Goal: Obtain resource: Download file/media

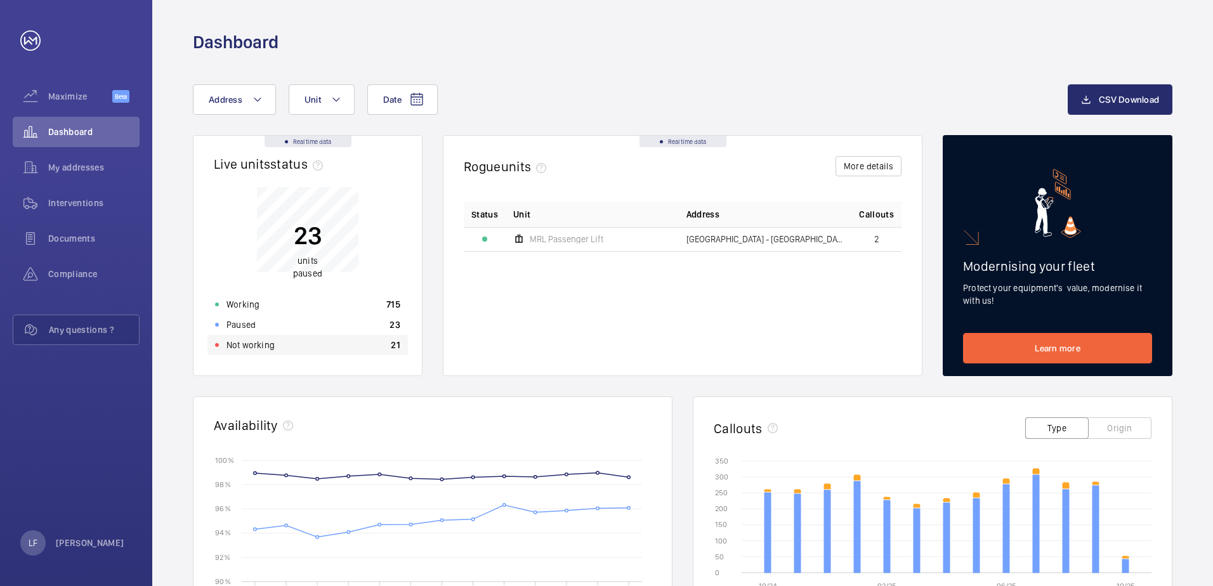
click at [280, 340] on div "Not working 21" at bounding box center [308, 345] width 201 height 20
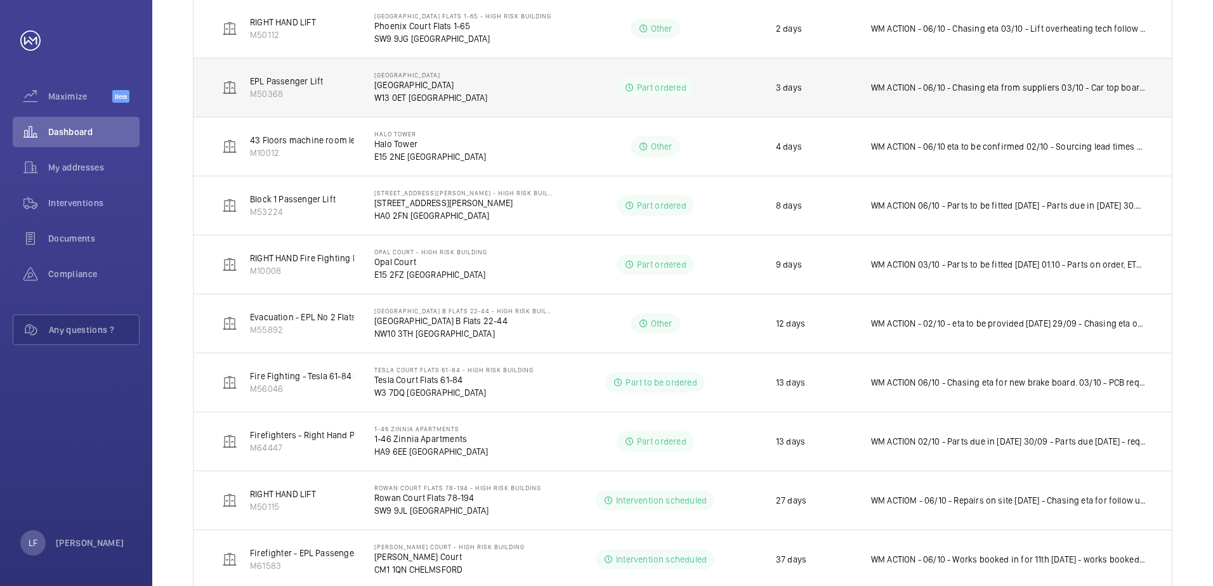
scroll to position [482, 0]
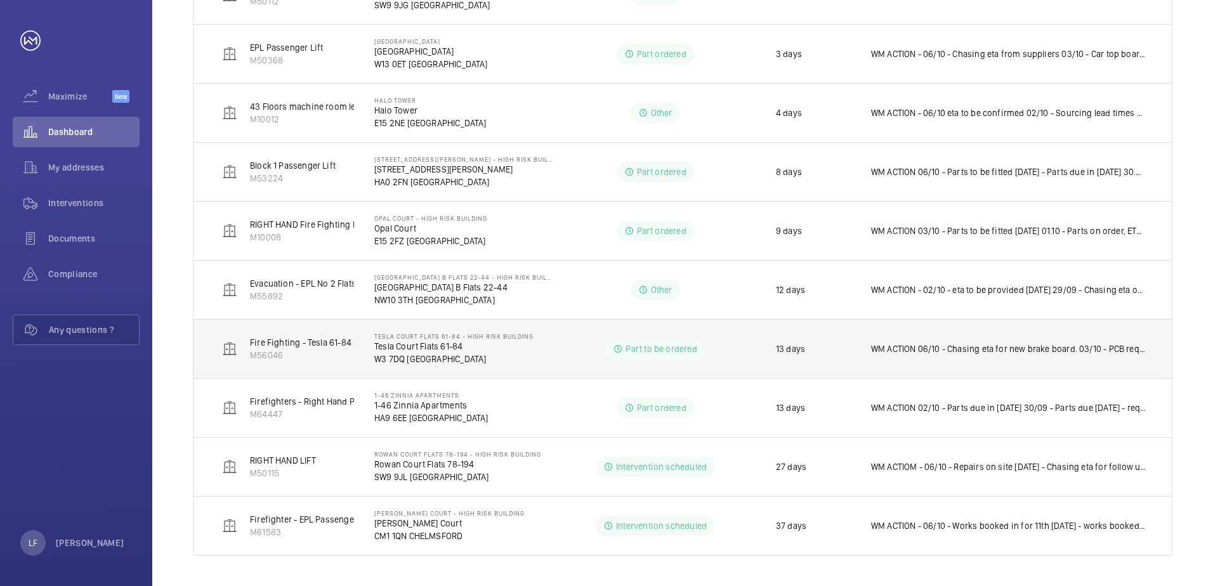
click at [411, 352] on p "Tesla Court Flats 61-84" at bounding box center [453, 346] width 159 height 13
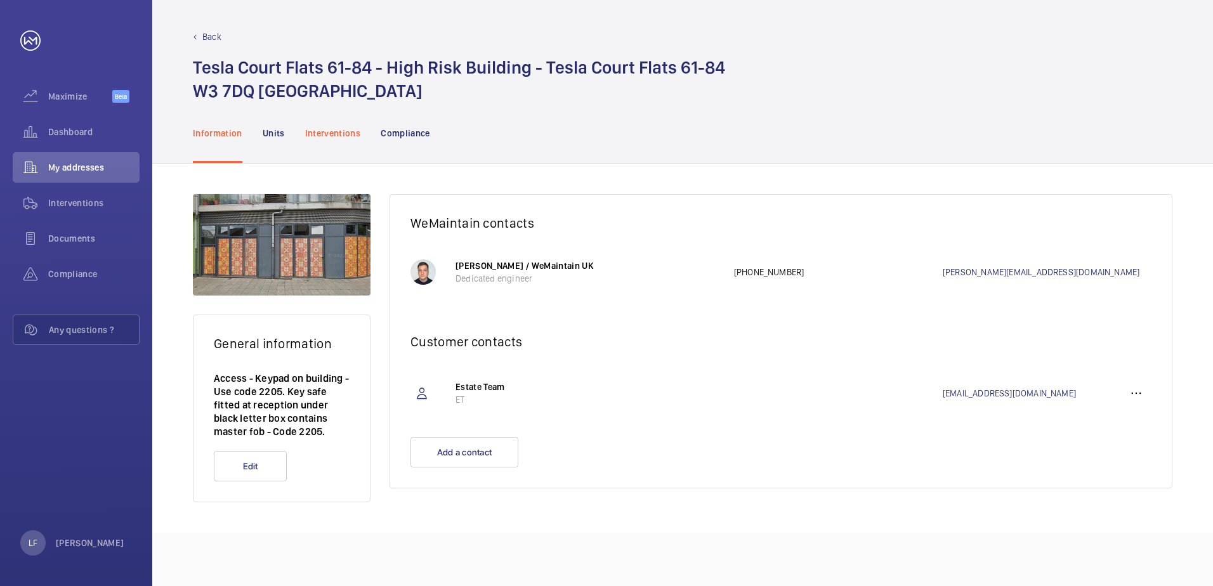
click at [322, 136] on p "Interventions" at bounding box center [333, 133] width 56 height 13
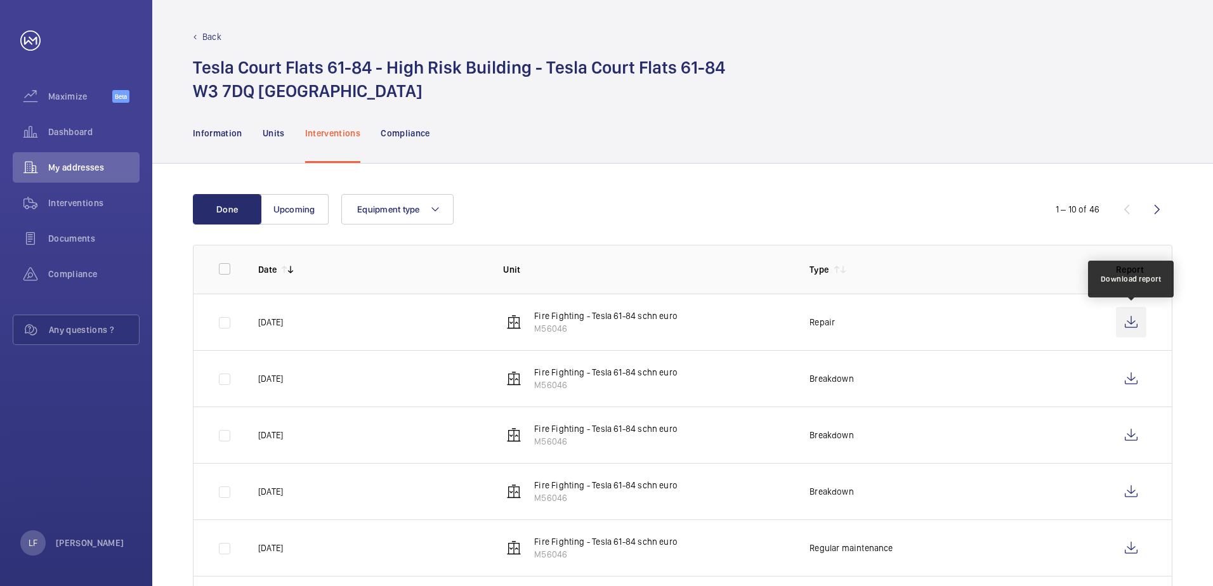
click at [1127, 324] on wm-front-icon-button at bounding box center [1131, 322] width 30 height 30
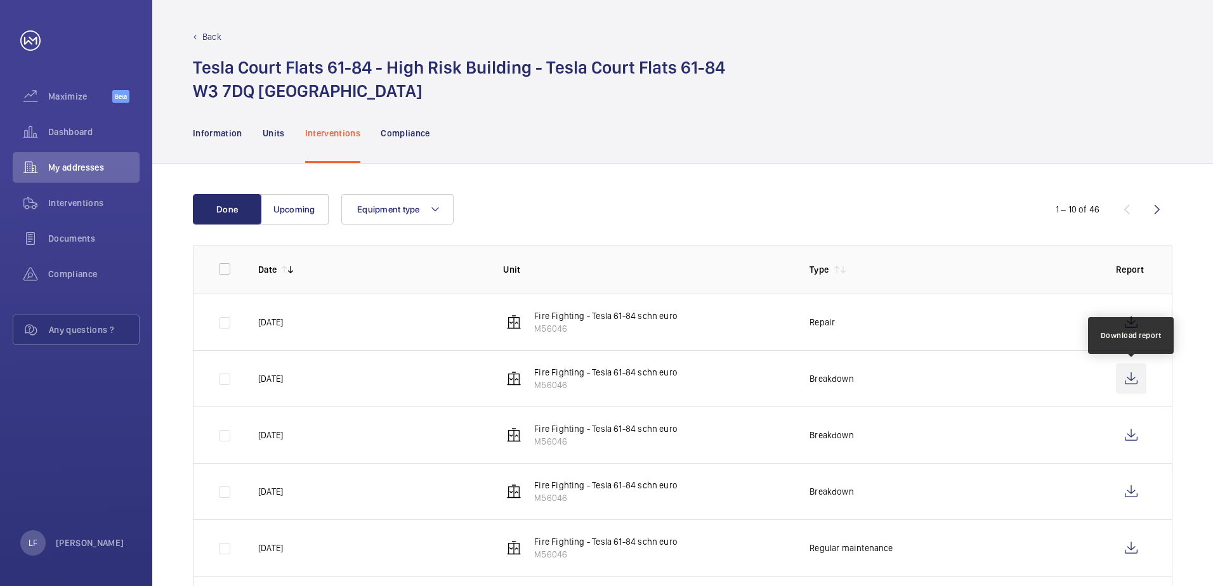
click at [1130, 376] on wm-front-icon-button at bounding box center [1131, 379] width 30 height 30
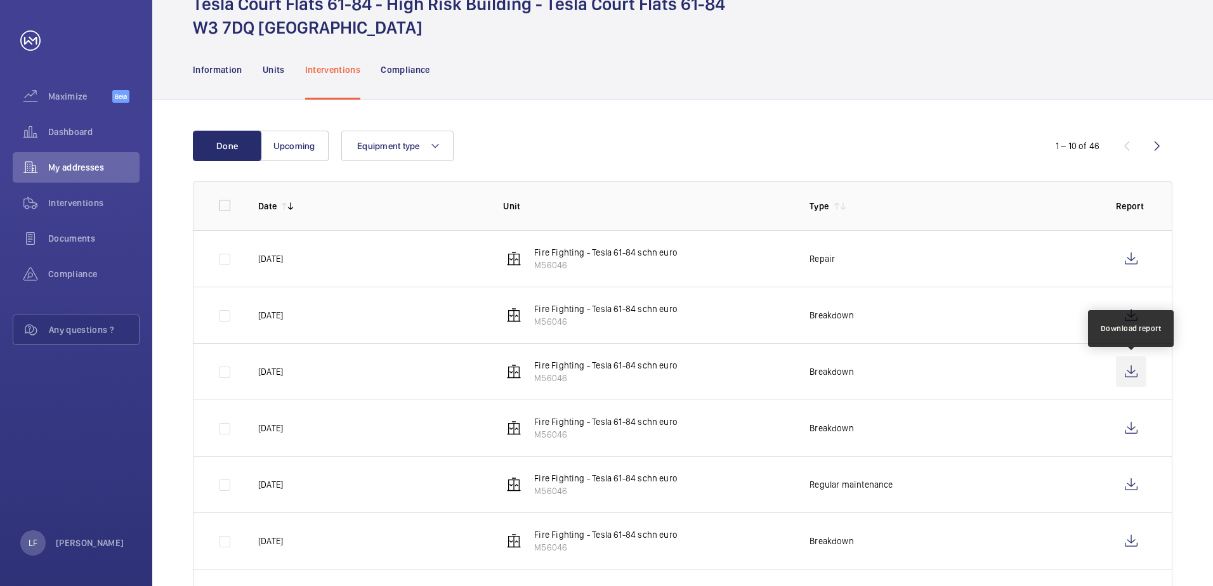
click at [1127, 373] on wm-front-icon-button at bounding box center [1131, 372] width 30 height 30
click at [73, 170] on span "My addresses" at bounding box center [93, 167] width 91 height 13
click at [60, 137] on span "Dashboard" at bounding box center [93, 132] width 91 height 13
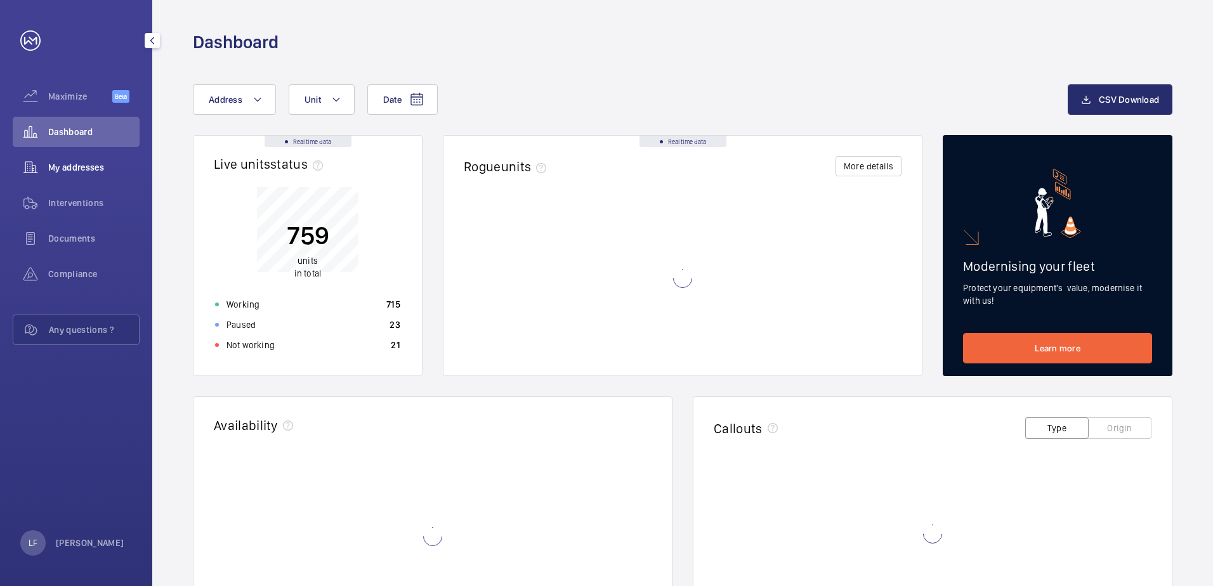
click at [69, 164] on span "My addresses" at bounding box center [93, 167] width 91 height 13
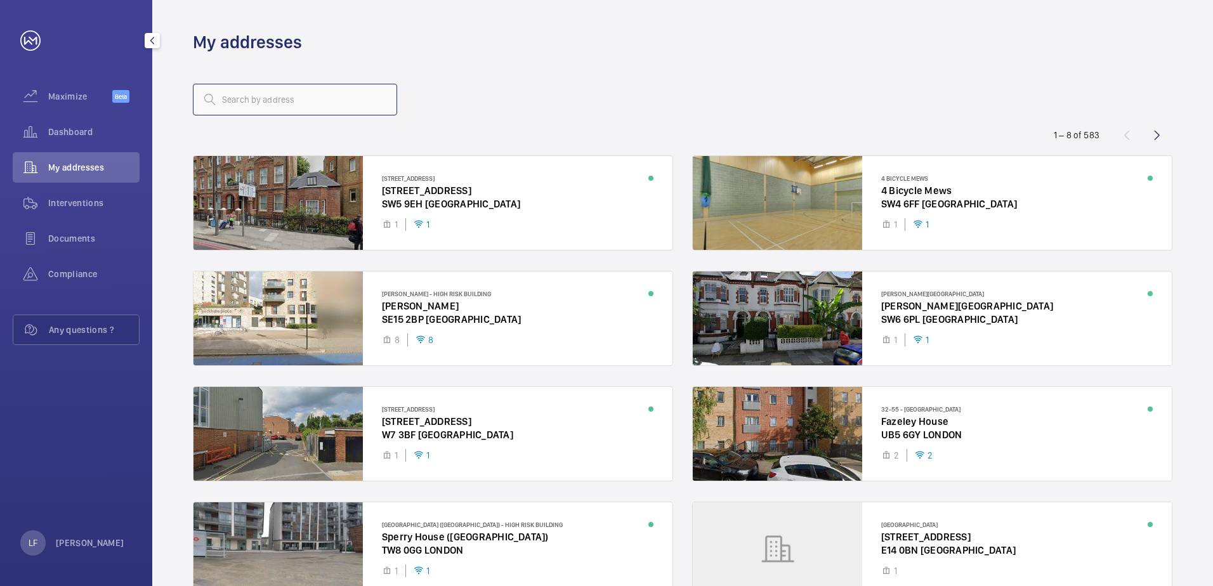
click at [265, 110] on input "text" at bounding box center [295, 100] width 204 height 32
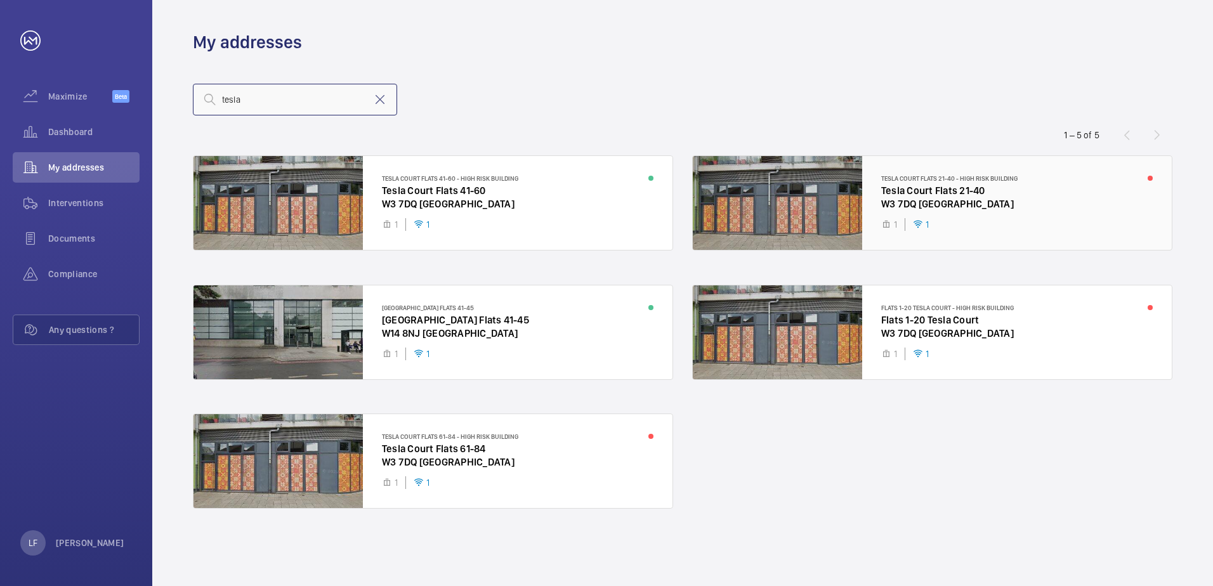
type input "tesla"
click at [921, 211] on div at bounding box center [932, 203] width 479 height 94
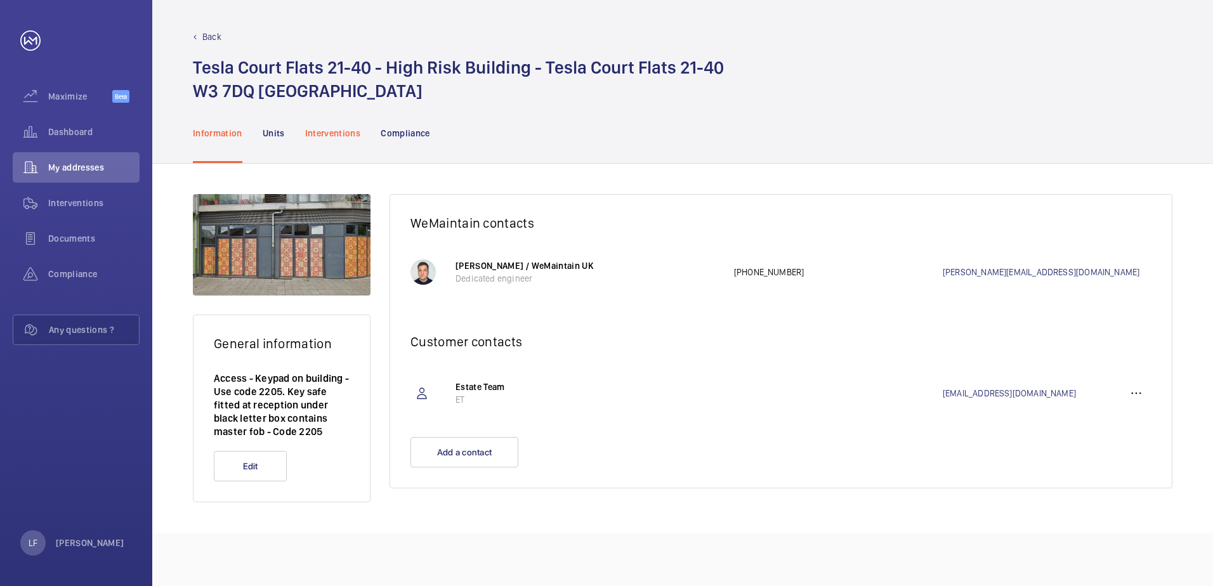
click at [337, 136] on p "Interventions" at bounding box center [333, 133] width 56 height 13
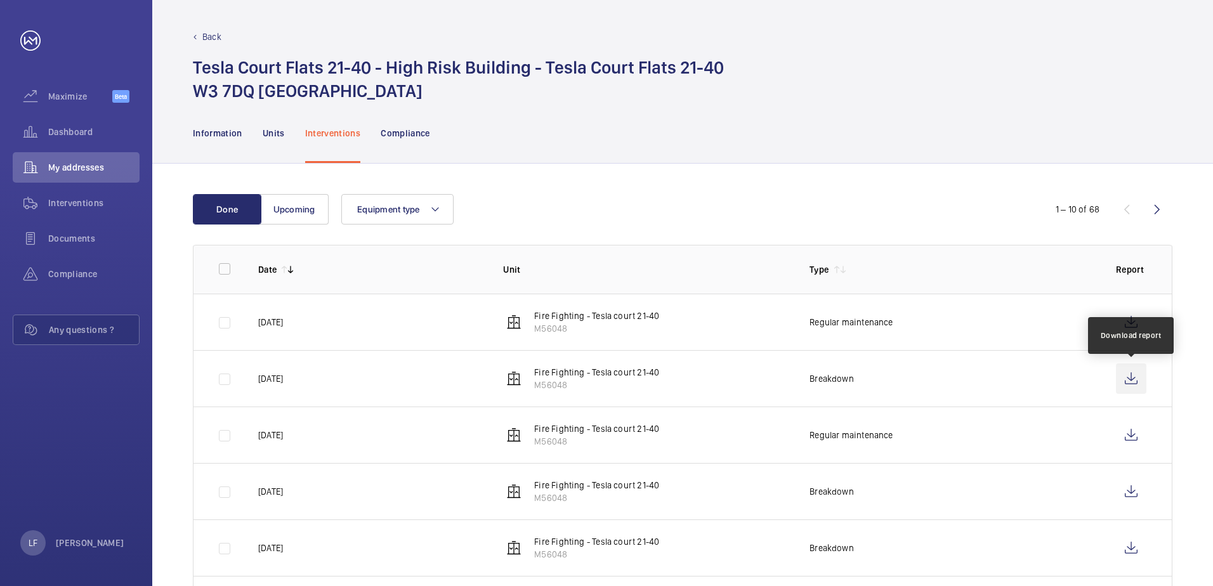
click at [1128, 378] on wm-front-icon-button at bounding box center [1131, 379] width 30 height 30
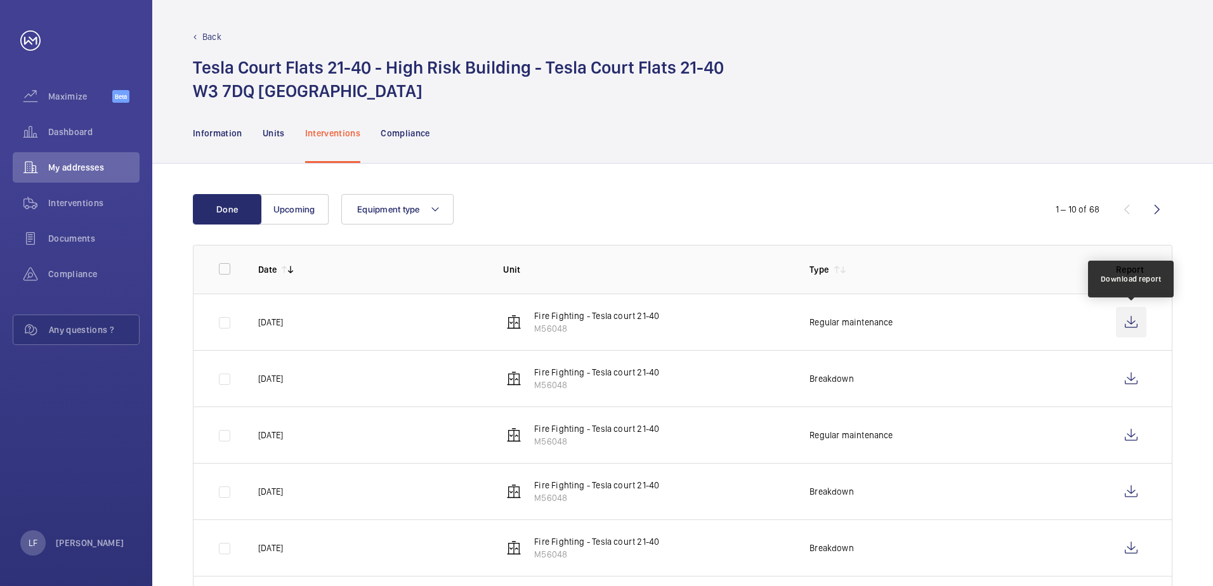
click at [1129, 327] on wm-front-icon-button at bounding box center [1131, 322] width 30 height 30
click at [69, 135] on span "Dashboard" at bounding box center [93, 132] width 91 height 13
